Goal: Information Seeking & Learning: Learn about a topic

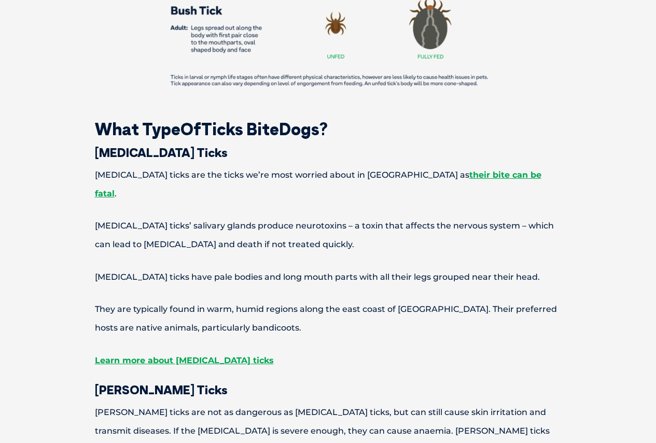
scroll to position [1245, 0]
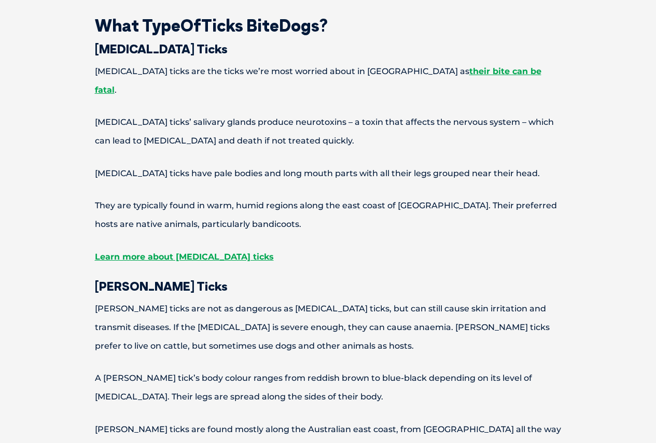
click at [263, 300] on p "[PERSON_NAME] ticks are not as dangerous as [MEDICAL_DATA] ticks, but can still…" at bounding box center [328, 328] width 539 height 56
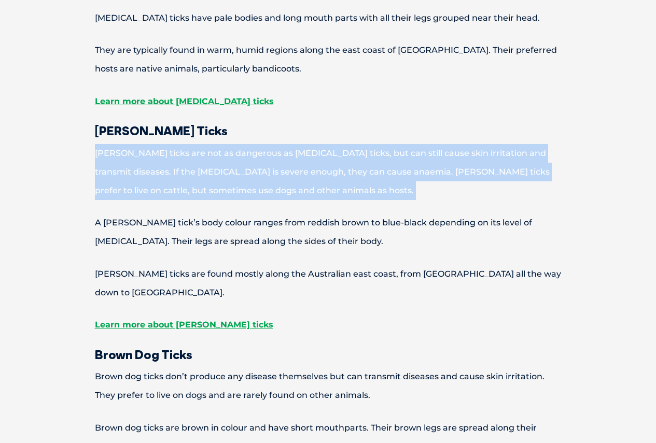
scroll to position [1608, 0]
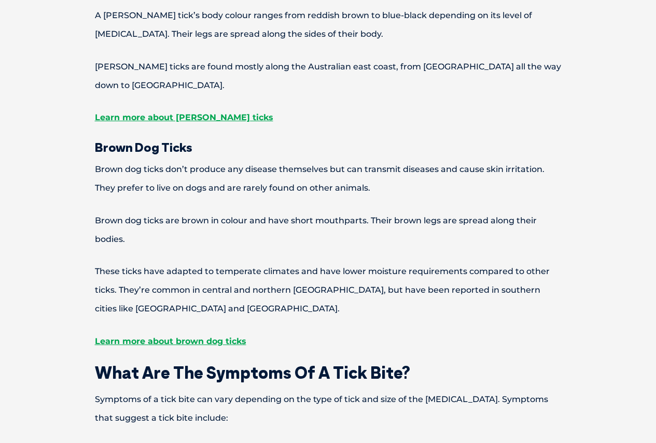
click at [266, 160] on p "Brown dog ticks don’t produce any disease themselves but can transmit diseases …" at bounding box center [328, 178] width 539 height 37
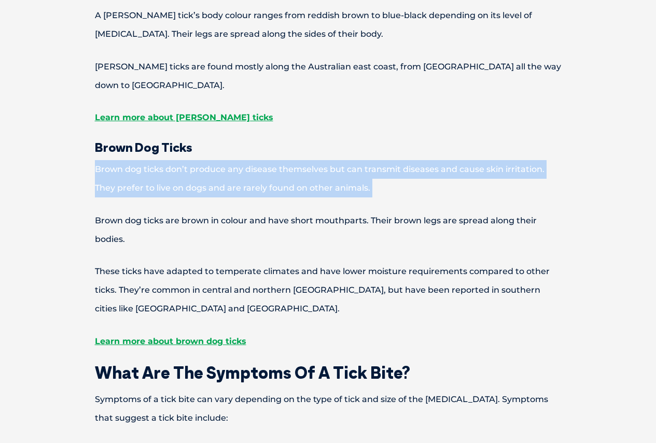
click at [266, 160] on p "Brown dog ticks don’t produce any disease themselves but can transmit diseases …" at bounding box center [328, 178] width 539 height 37
click at [263, 160] on p "Brown dog ticks don’t produce any disease themselves but can transmit diseases …" at bounding box center [328, 178] width 539 height 37
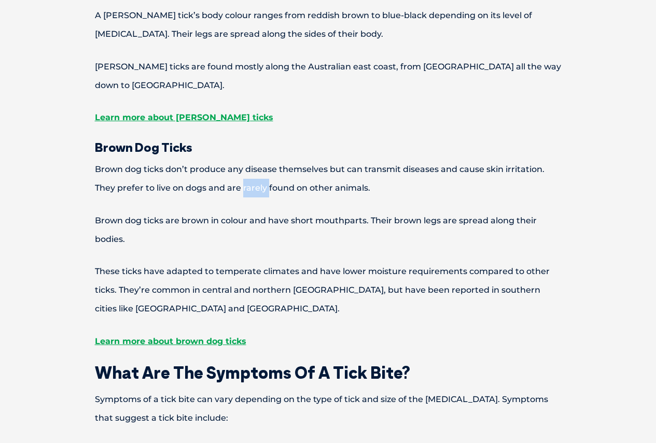
click at [263, 160] on p "Brown dog ticks don’t produce any disease themselves but can transmit diseases …" at bounding box center [328, 178] width 539 height 37
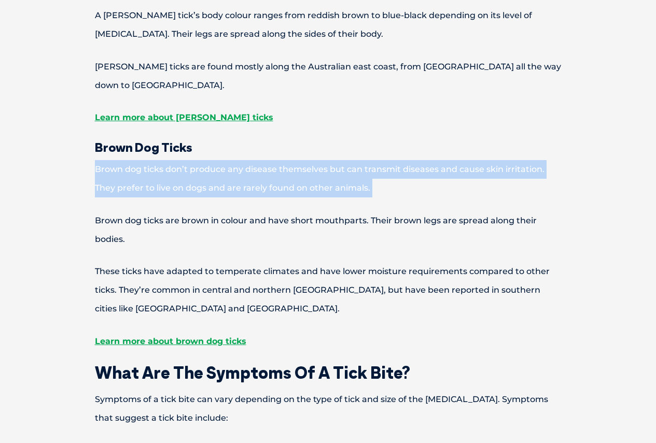
click at [263, 160] on p "Brown dog ticks don’t produce any disease themselves but can transmit diseases …" at bounding box center [328, 178] width 539 height 37
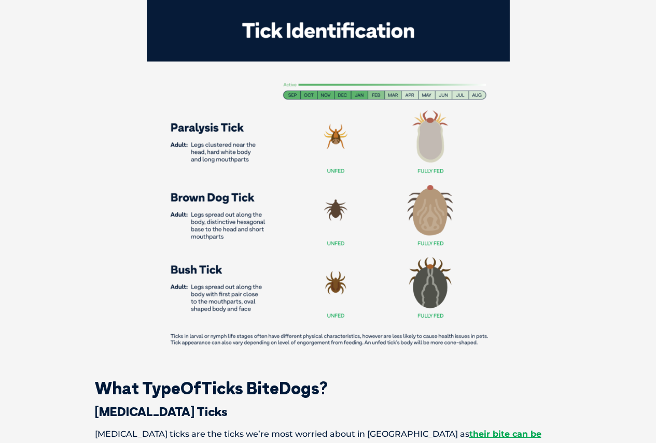
scroll to position [1193, 0]
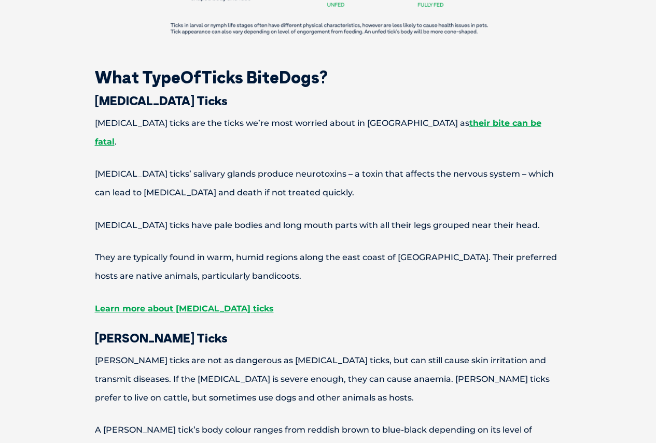
click at [296, 114] on p "[MEDICAL_DATA] ticks are the ticks we’re most worried about in [GEOGRAPHIC_DATA…" at bounding box center [328, 132] width 539 height 37
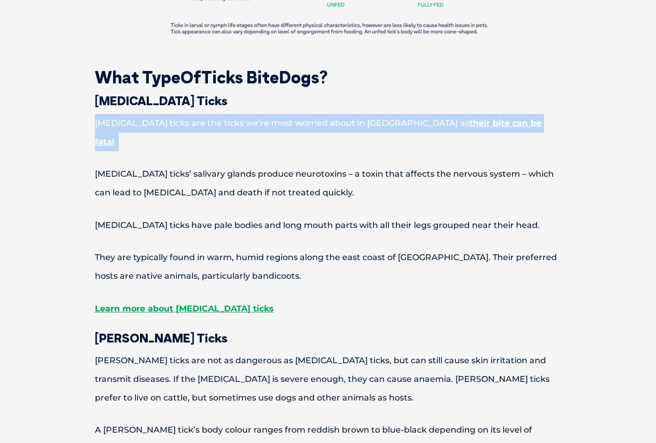
click at [296, 114] on p "[MEDICAL_DATA] ticks are the ticks we’re most worried about in [GEOGRAPHIC_DATA…" at bounding box center [328, 132] width 539 height 37
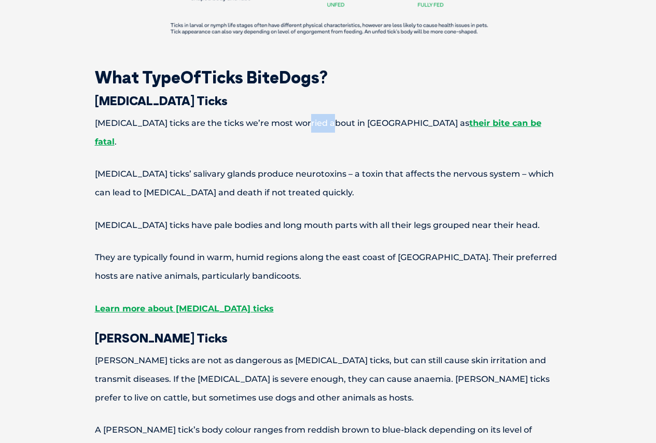
click at [296, 114] on p "[MEDICAL_DATA] ticks are the ticks we’re most worried about in [GEOGRAPHIC_DATA…" at bounding box center [328, 132] width 539 height 37
click at [309, 165] on p "[MEDICAL_DATA] ticks’ salivary glands produce neurotoxins – a toxin that affect…" at bounding box center [328, 183] width 539 height 37
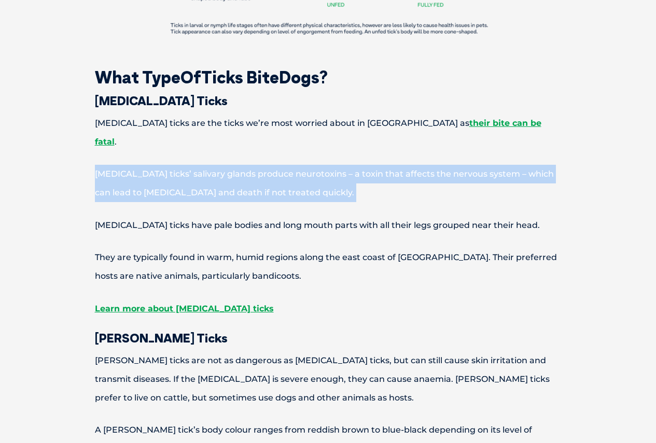
click at [309, 165] on p "[MEDICAL_DATA] ticks’ salivary glands produce neurotoxins – a toxin that affect…" at bounding box center [328, 183] width 539 height 37
